Goal: Book appointment/travel/reservation

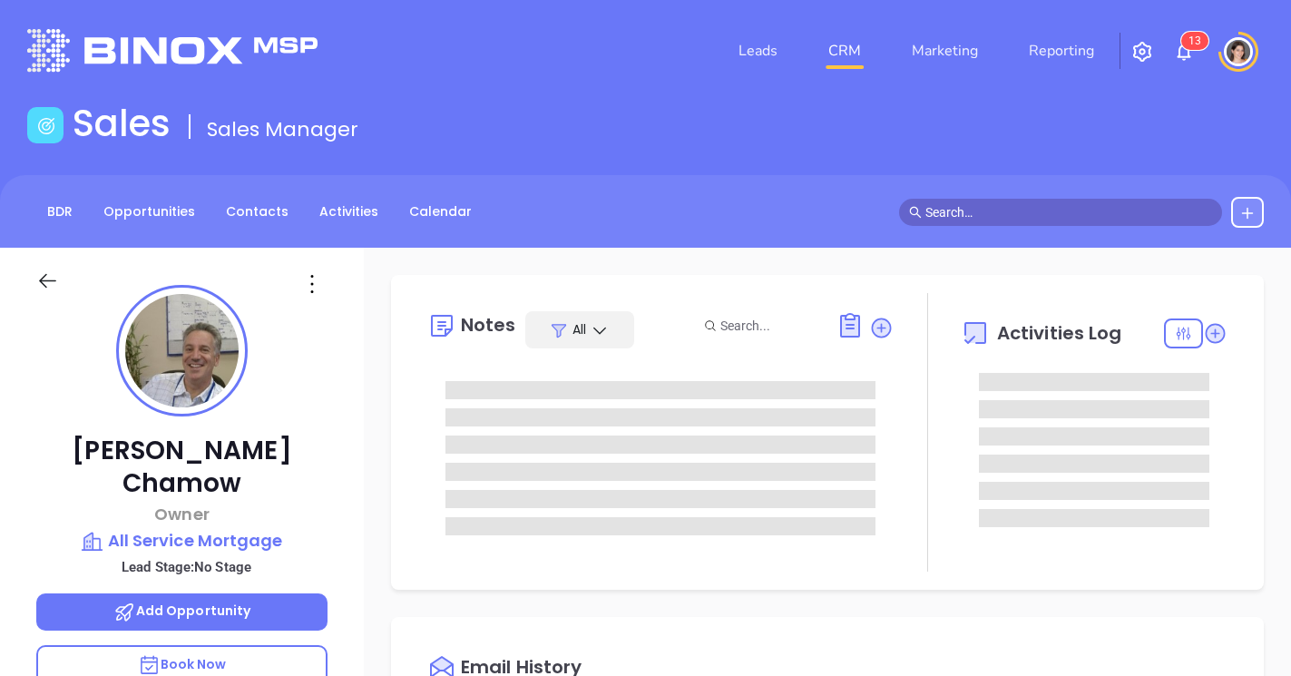
type input "[DATE]"
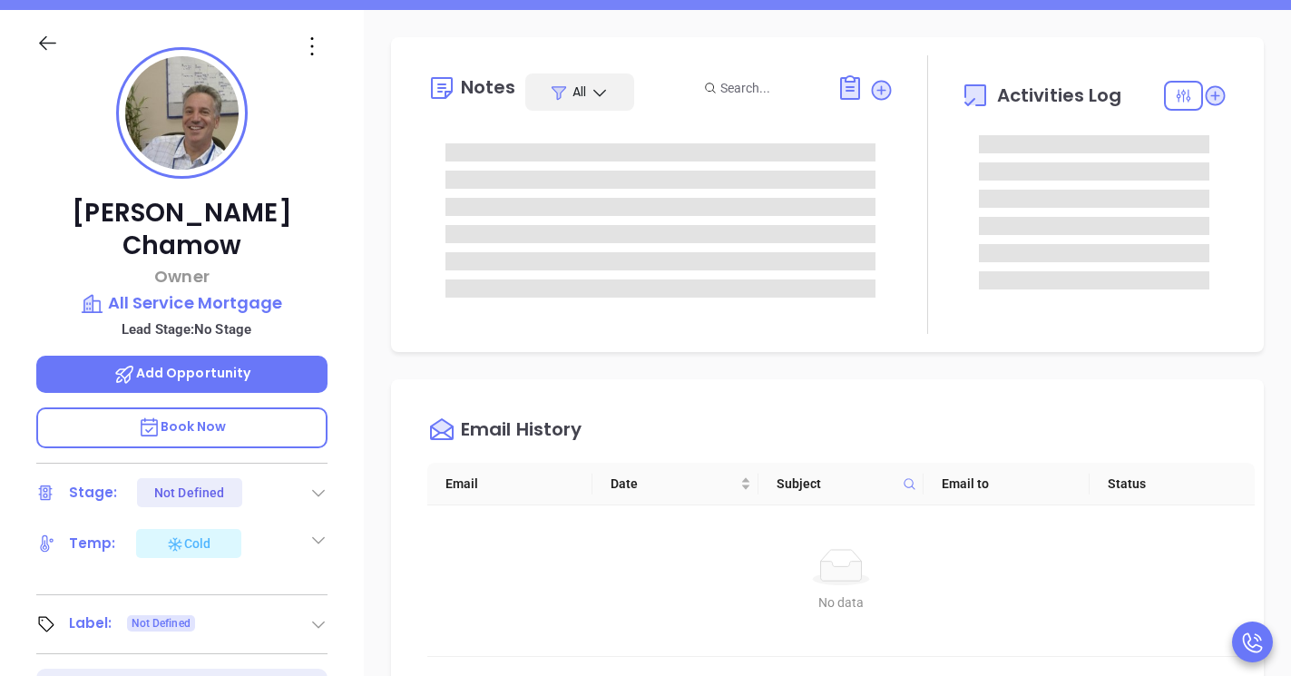
scroll to position [219, 0]
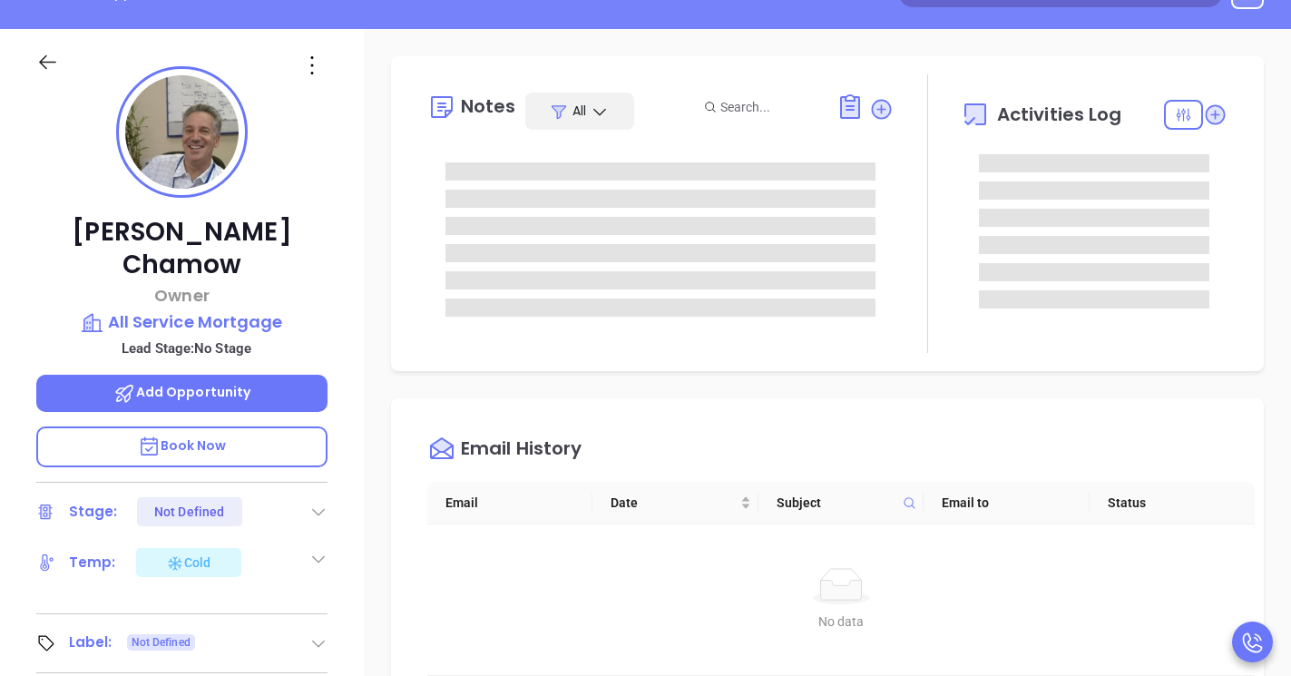
type input "[PERSON_NAME]"
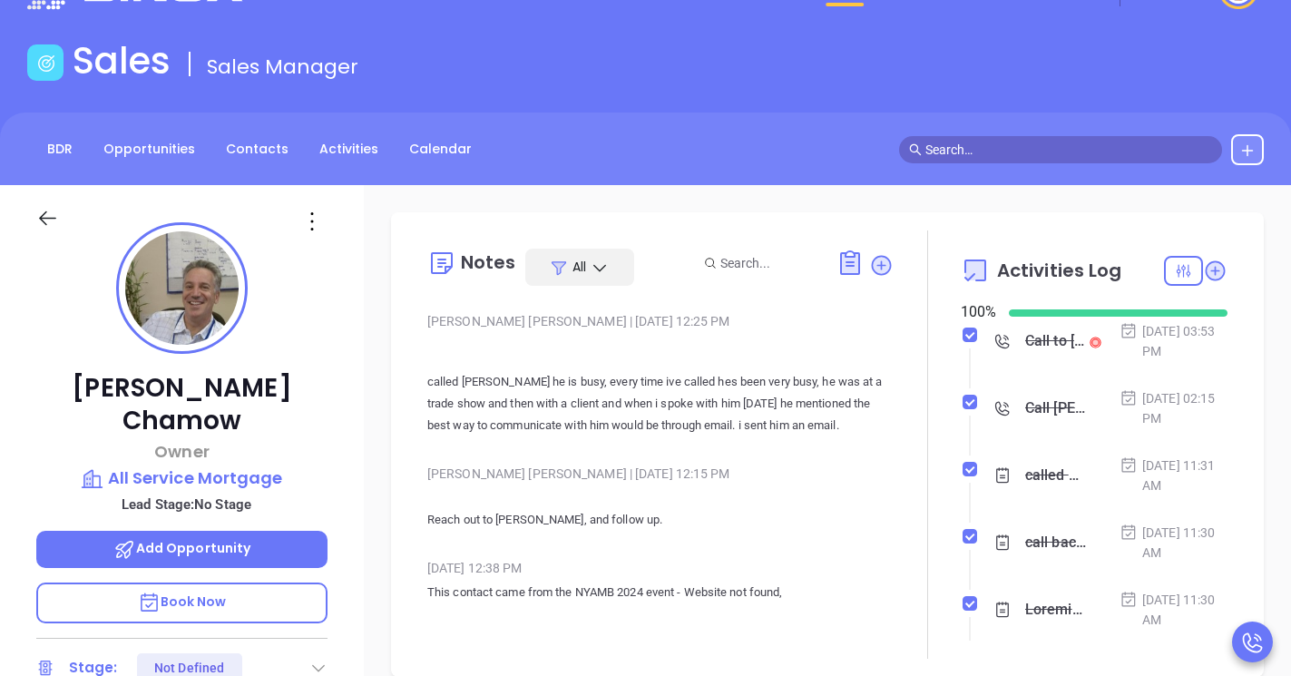
scroll to position [0, 0]
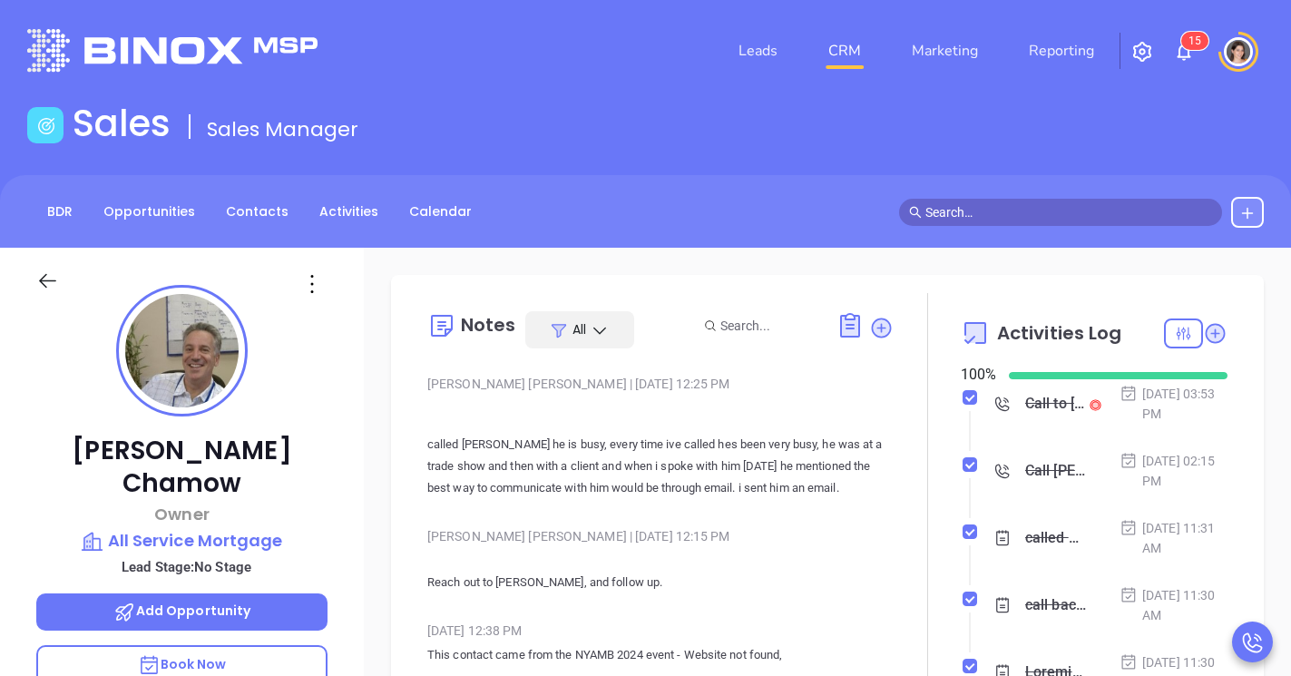
click at [52, 275] on icon at bounding box center [47, 280] width 23 height 23
click at [46, 281] on icon at bounding box center [47, 281] width 17 height 15
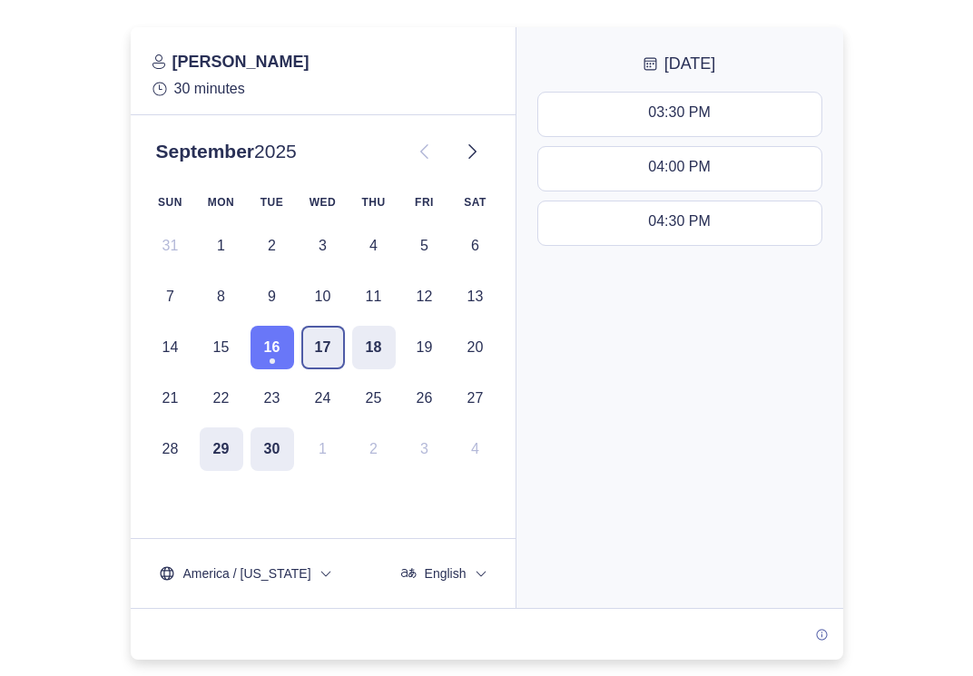
click at [336, 347] on button "17" at bounding box center [323, 348] width 44 height 44
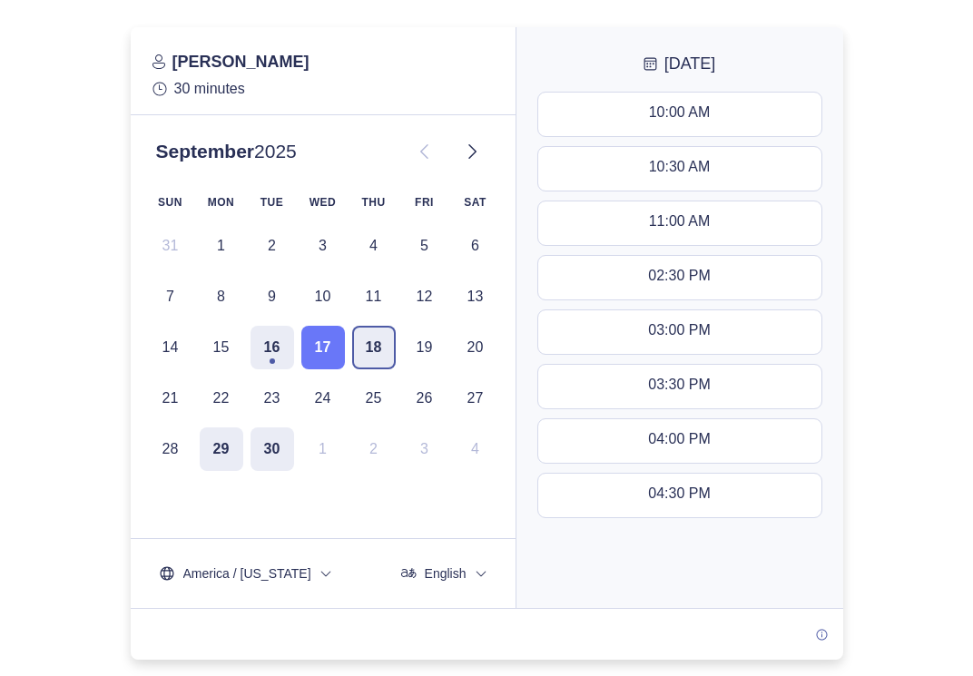
click at [370, 353] on button "18" at bounding box center [374, 348] width 44 height 44
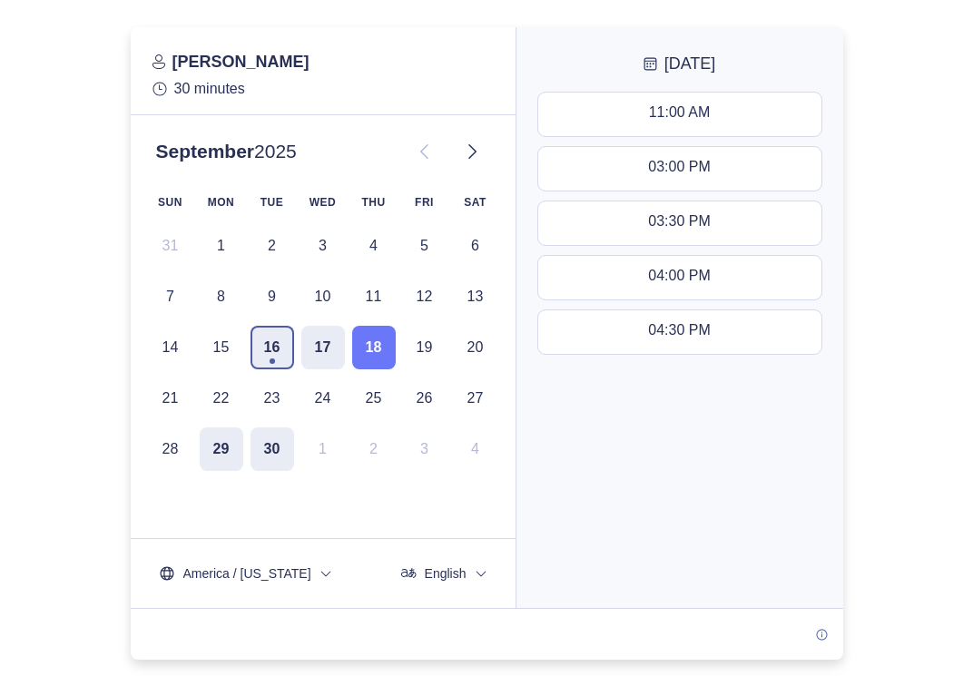
click at [255, 357] on button "16" at bounding box center [272, 348] width 44 height 44
